Goal: Check status

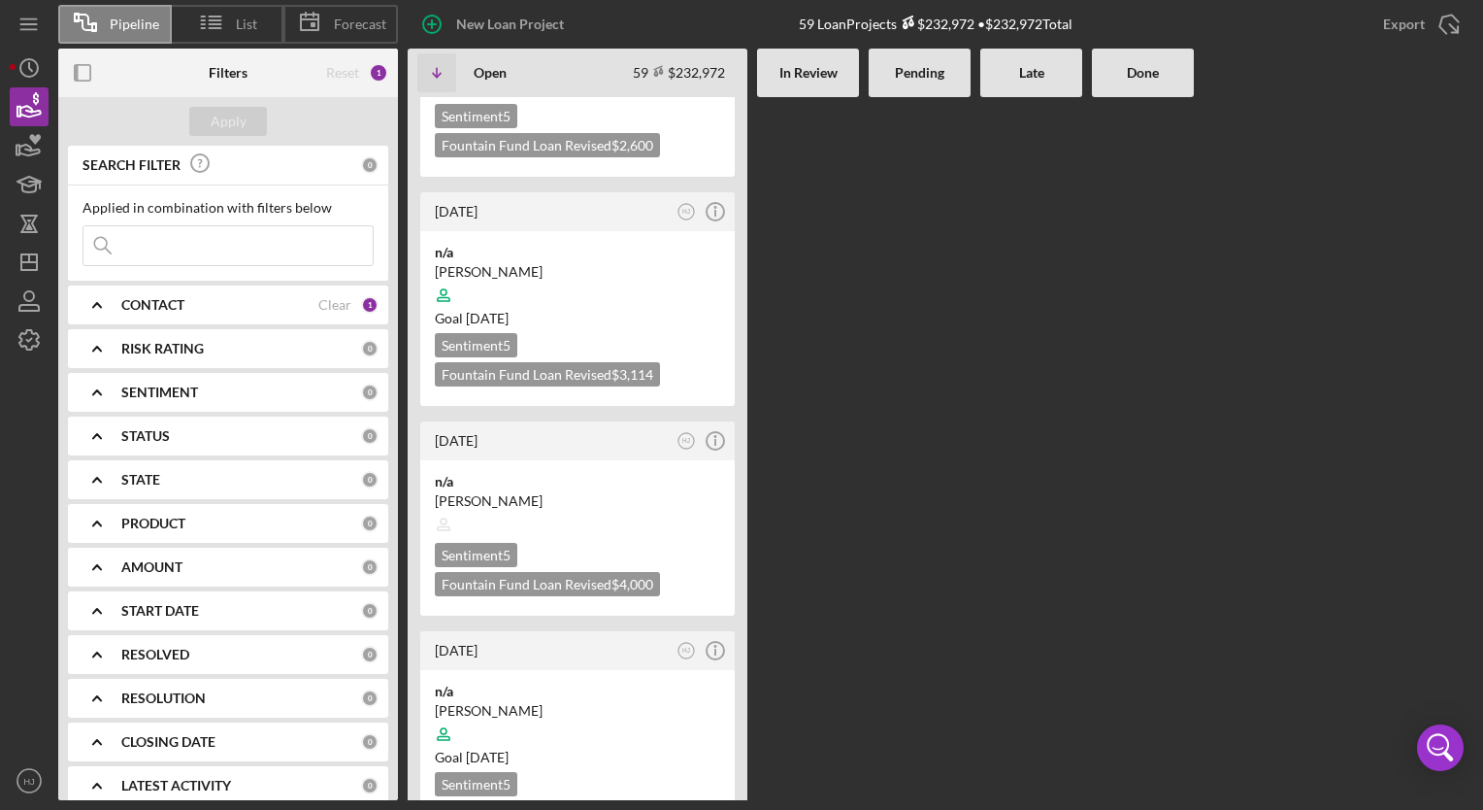
scroll to position [5182, 0]
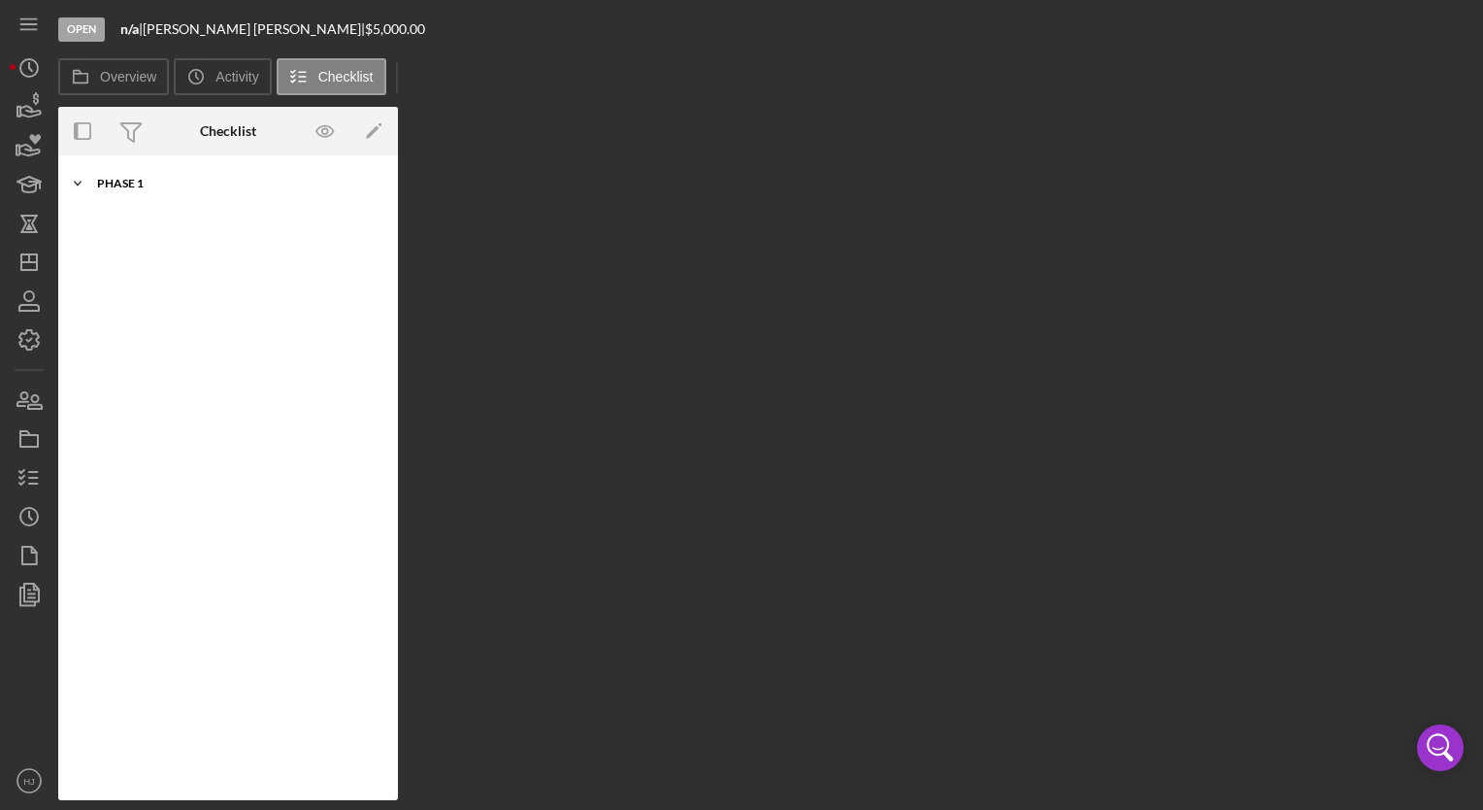
click at [131, 177] on div "Icon/Expander Phase 1 10 / 10" at bounding box center [228, 183] width 340 height 39
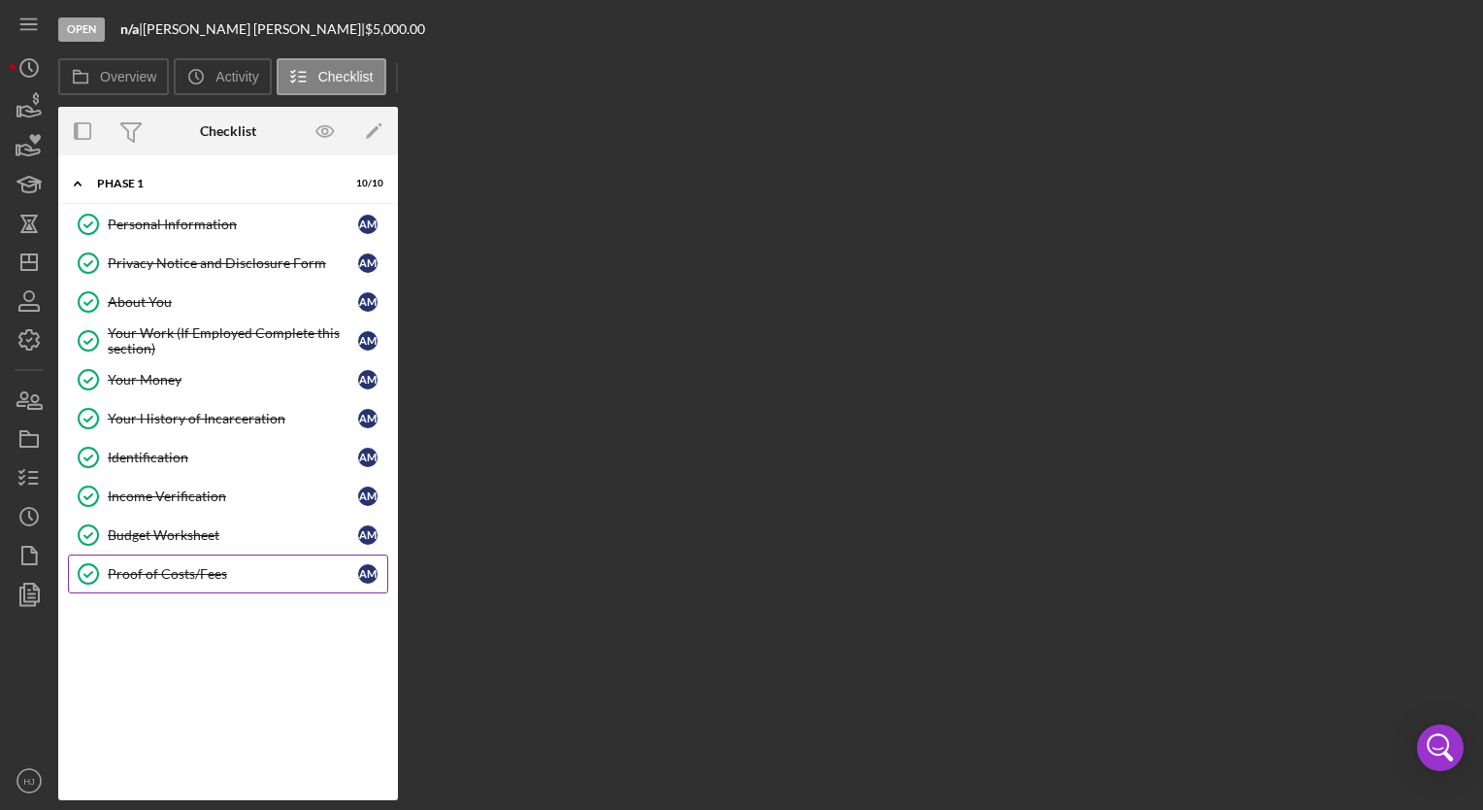
click at [221, 573] on div "Proof of Costs/Fees" at bounding box center [233, 574] width 250 height 16
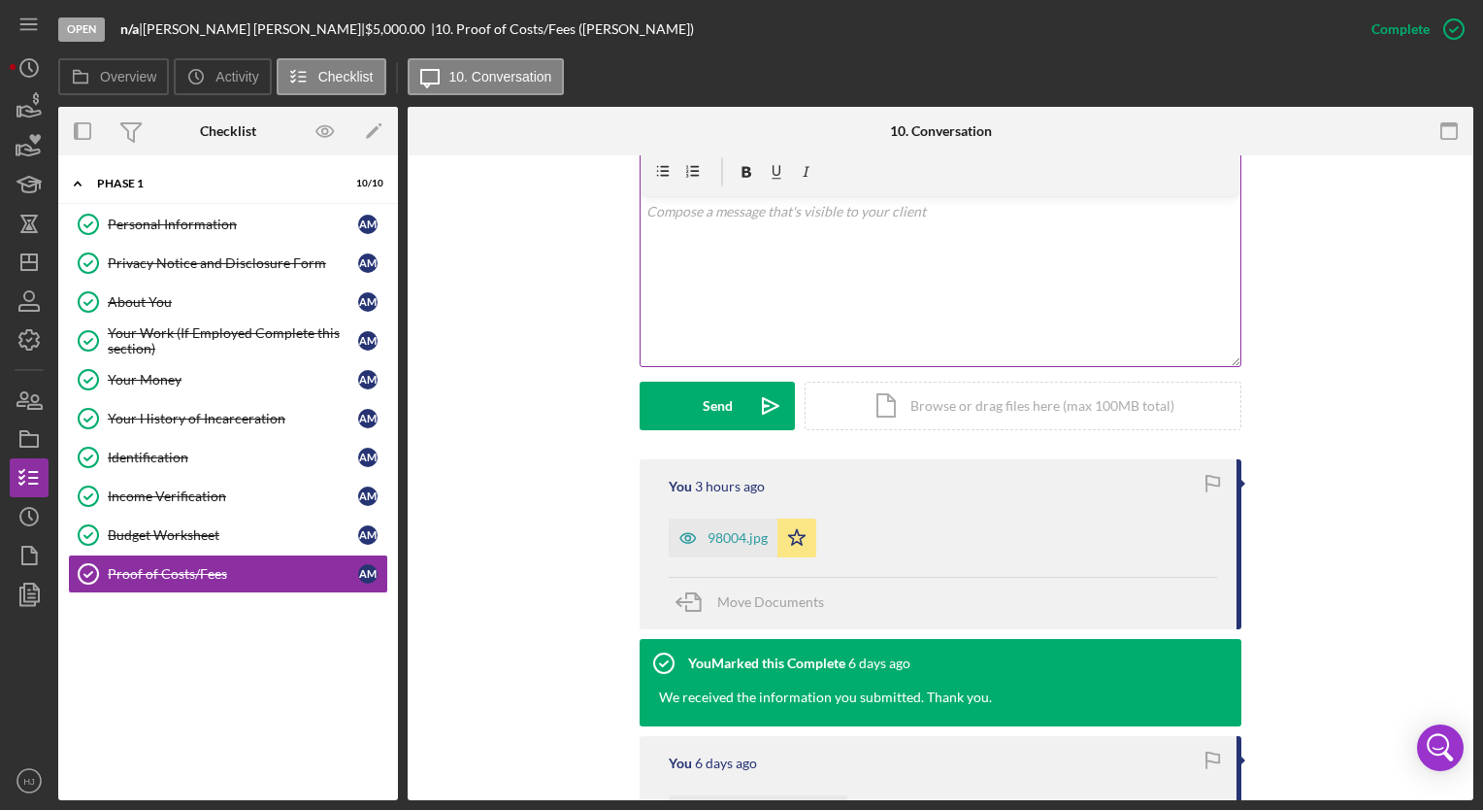
scroll to position [361, 0]
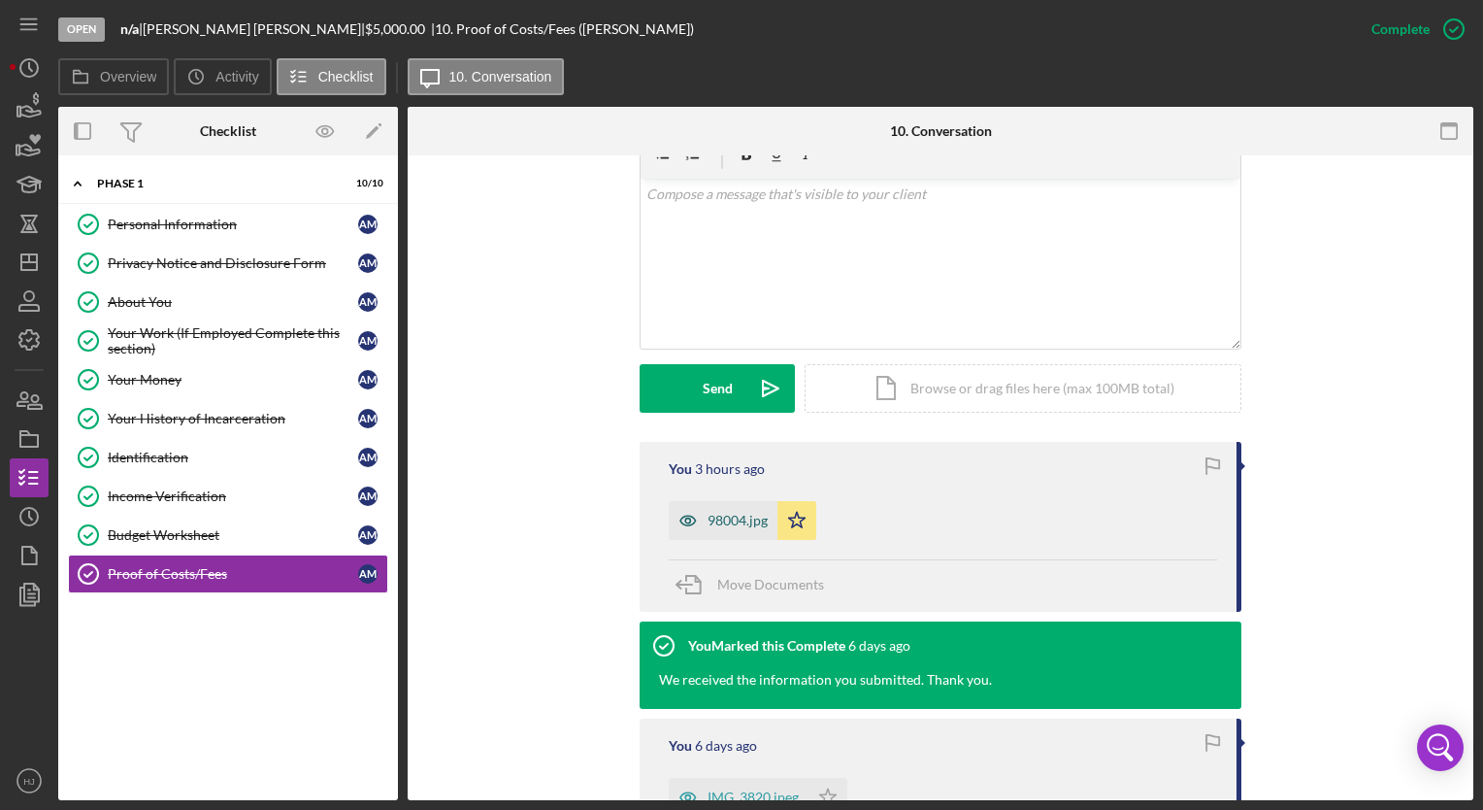
click at [727, 515] on div "98004.jpg" at bounding box center [738, 521] width 60 height 16
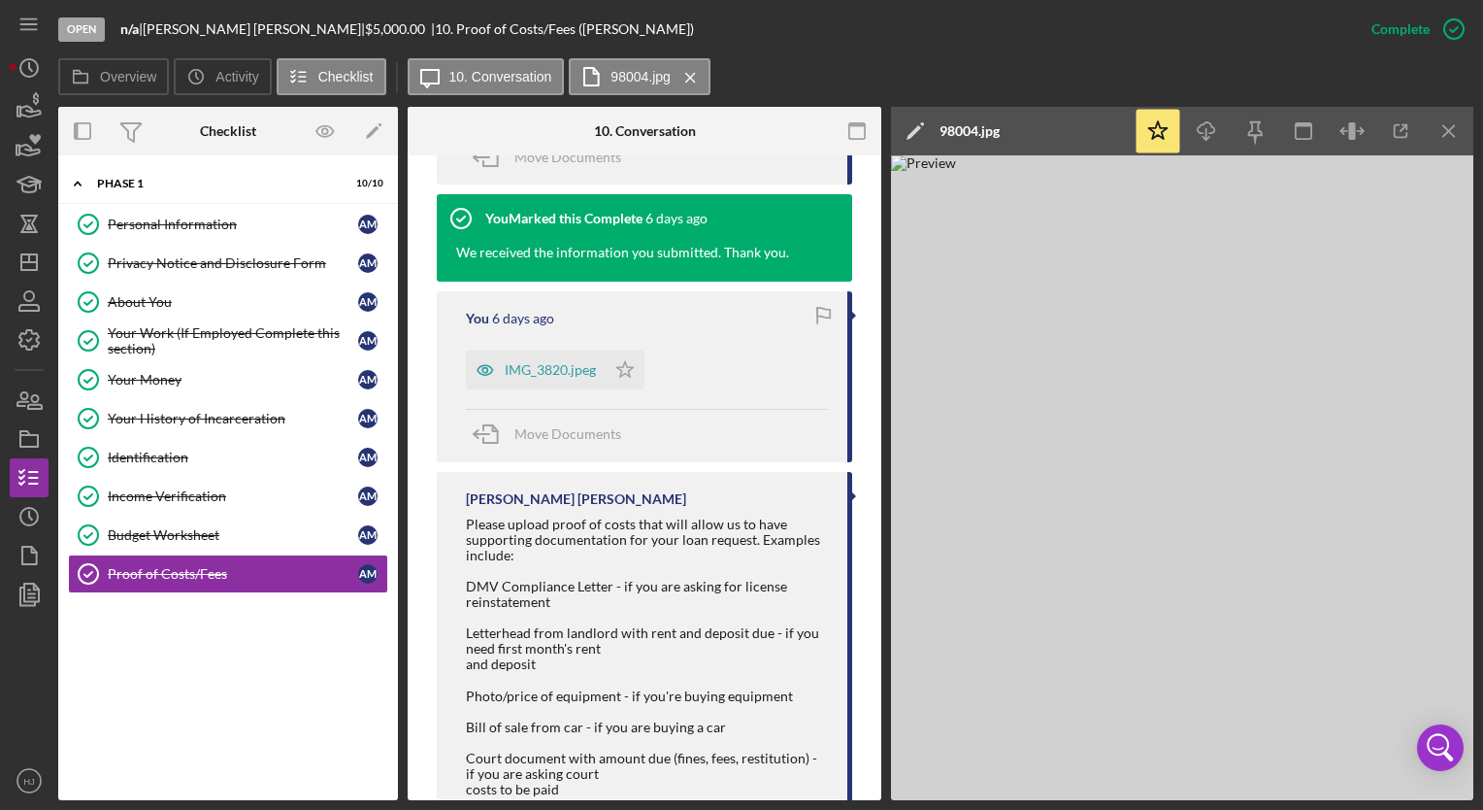
scroll to position [936, 0]
